Goal: Information Seeking & Learning: Check status

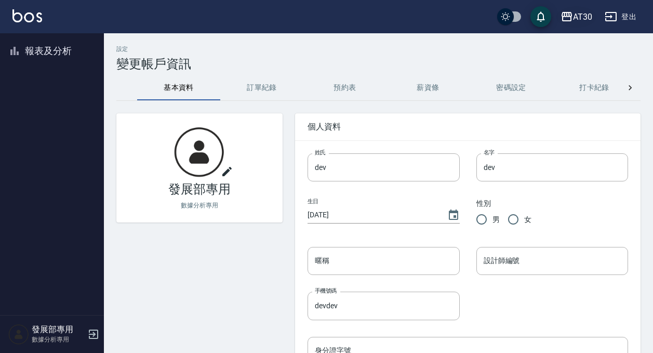
click at [581, 7] on button "AT30" at bounding box center [577, 16] width 40 height 21
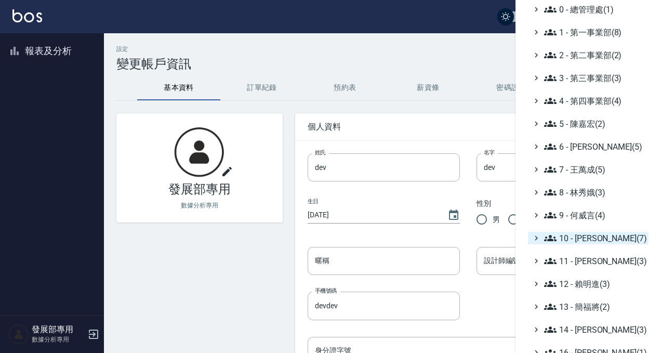
scroll to position [98, 0]
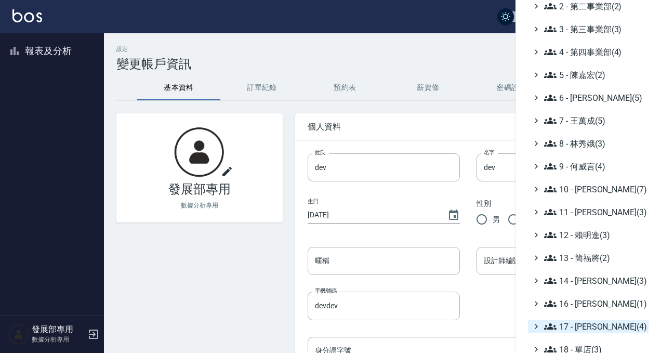
click at [583, 323] on span "17 - 顏鵬原(4)" at bounding box center [594, 326] width 100 height 12
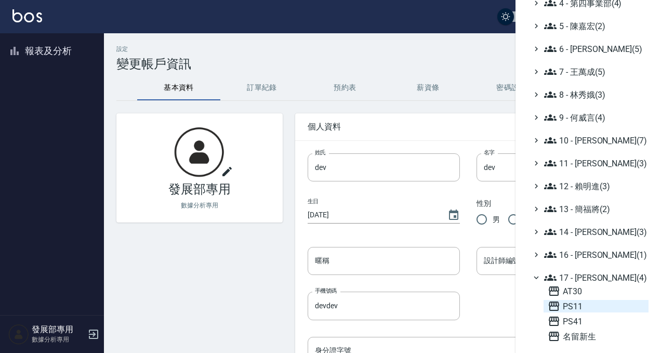
click at [588, 309] on span "PS11" at bounding box center [596, 306] width 97 height 12
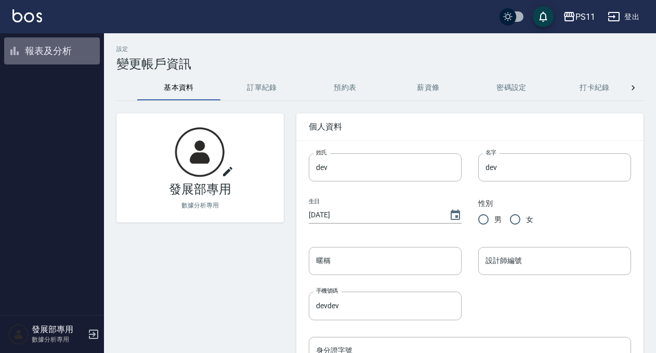
click at [37, 48] on button "報表及分析" at bounding box center [52, 50] width 96 height 27
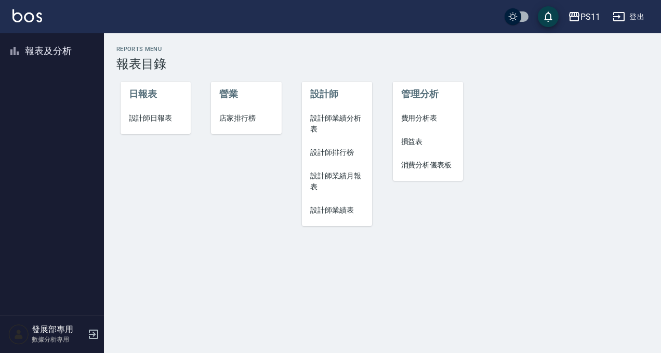
click at [351, 213] on span "設計師業績表" at bounding box center [337, 210] width 54 height 11
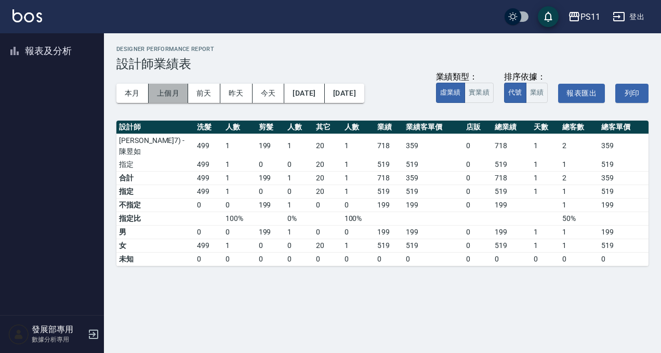
click at [164, 93] on button "上個月" at bounding box center [168, 93] width 39 height 19
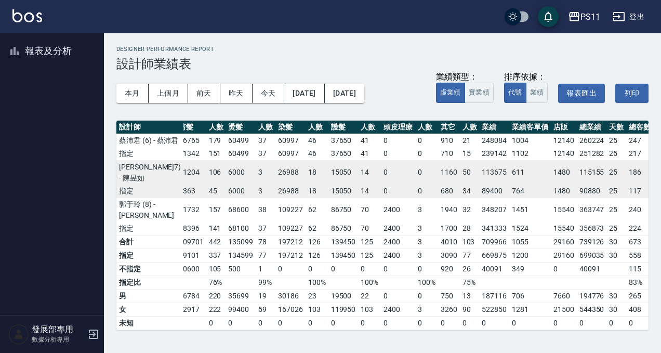
scroll to position [0, 57]
click at [141, 94] on button "本月" at bounding box center [132, 93] width 32 height 19
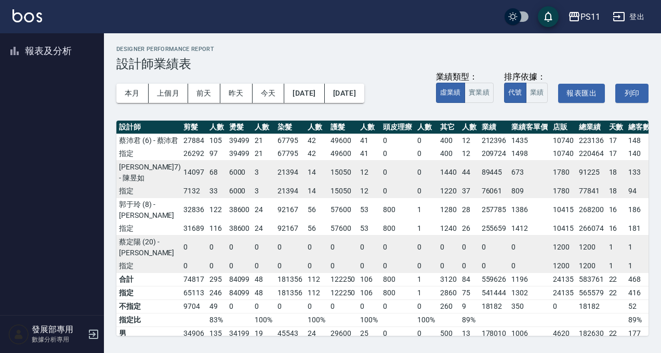
scroll to position [49, 48]
